Goal: Transaction & Acquisition: Purchase product/service

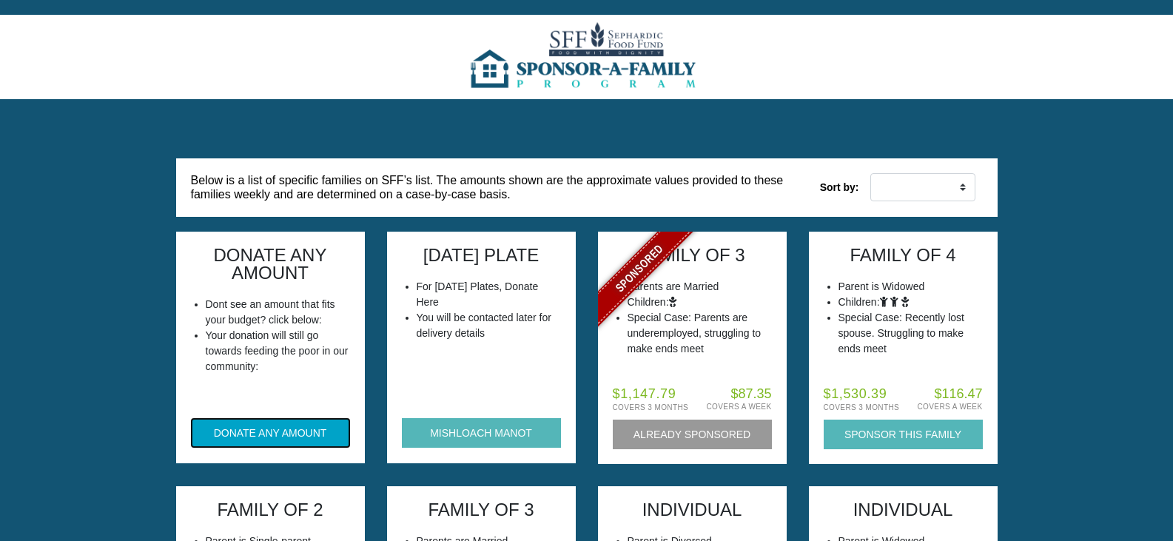
click at [255, 426] on button "DONATE ANY AMOUNT" at bounding box center [270, 433] width 159 height 30
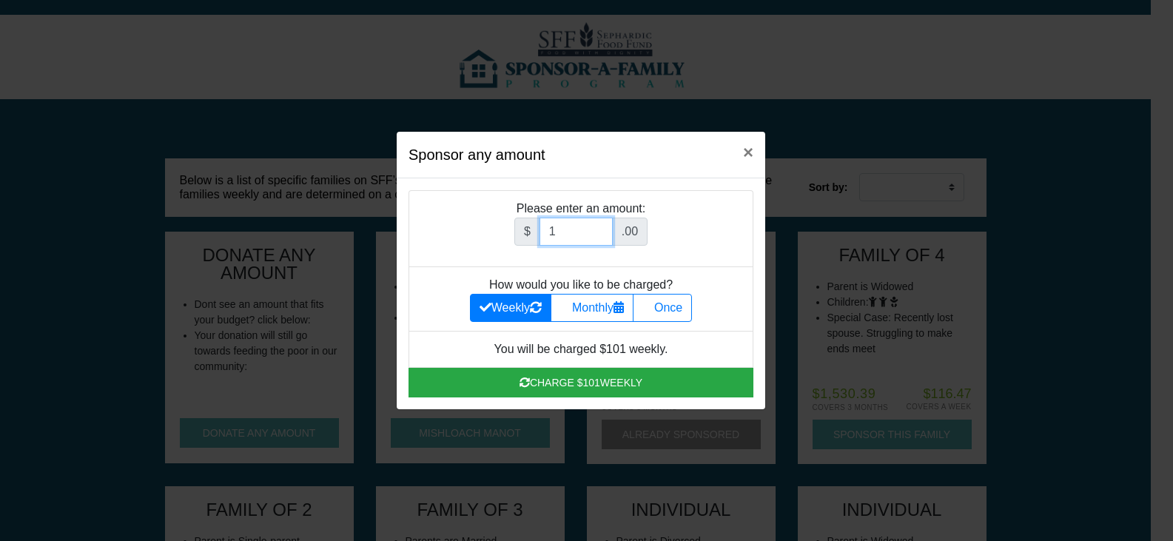
click at [599, 227] on input "1" at bounding box center [576, 232] width 73 height 28
click at [599, 227] on input "25" at bounding box center [576, 232] width 73 height 28
type input "26"
click at [599, 227] on input "26" at bounding box center [576, 232] width 73 height 28
click at [673, 305] on label "Once" at bounding box center [662, 308] width 59 height 28
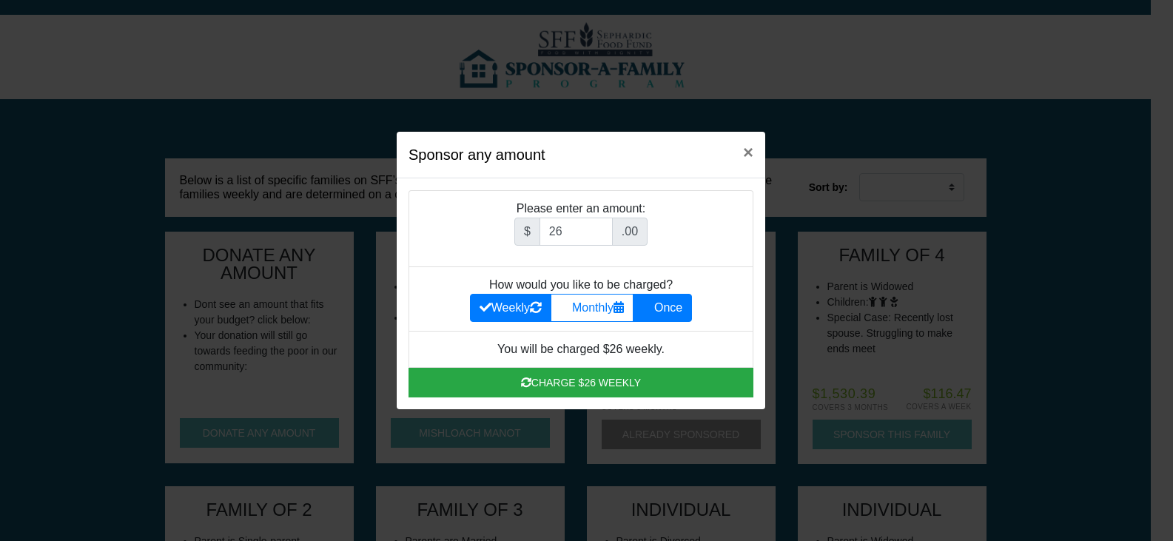
click at [652, 305] on input "Once" at bounding box center [647, 304] width 10 height 10
radio input "true"
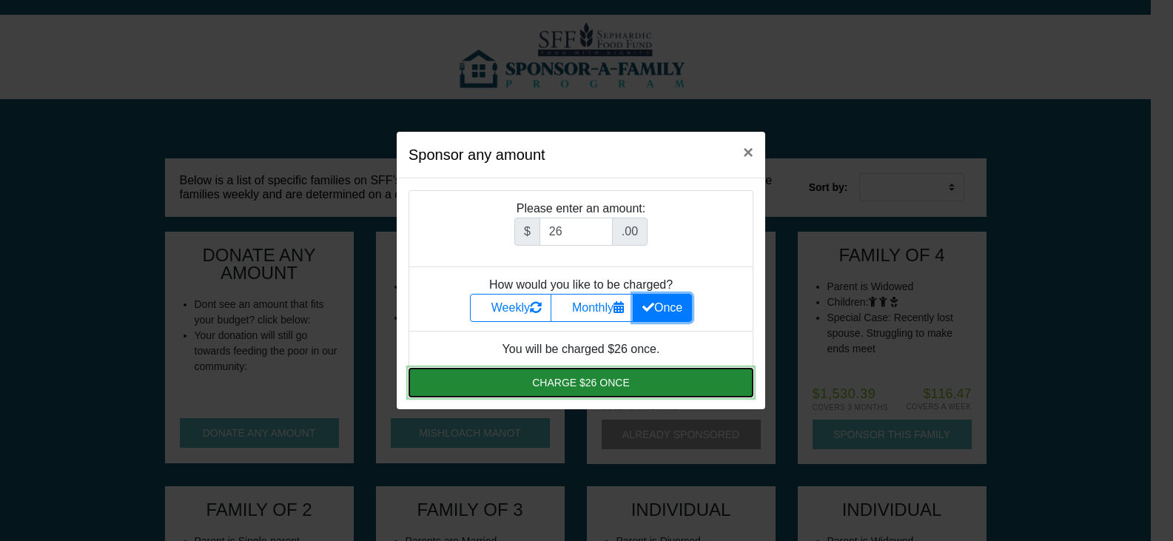
click at [618, 389] on button "Charge $26 once" at bounding box center [581, 383] width 345 height 30
